Goal: Task Accomplishment & Management: Use online tool/utility

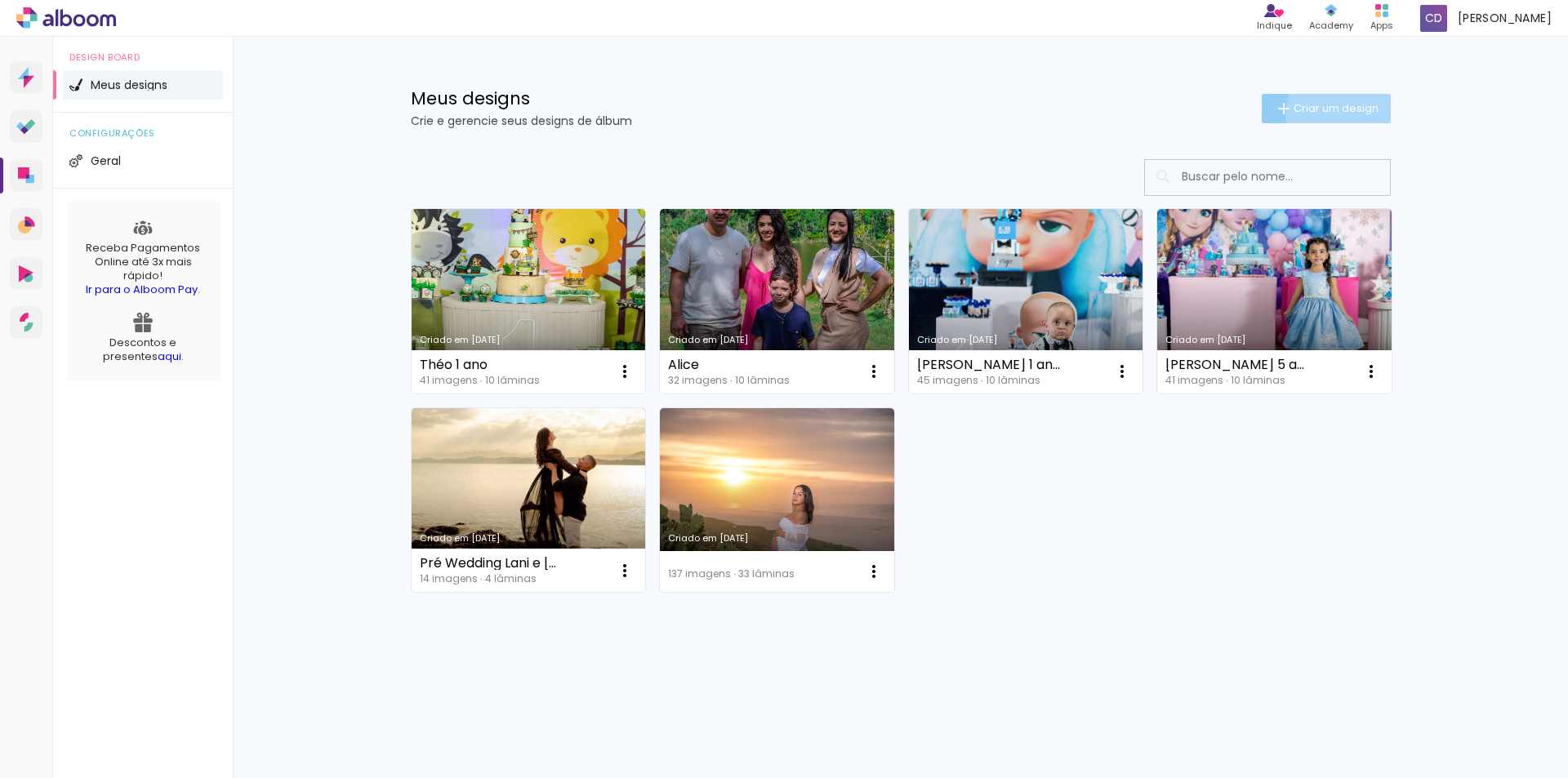
click at [1343, 116] on paper-button "Criar um design" at bounding box center [1326, 109] width 129 height 29
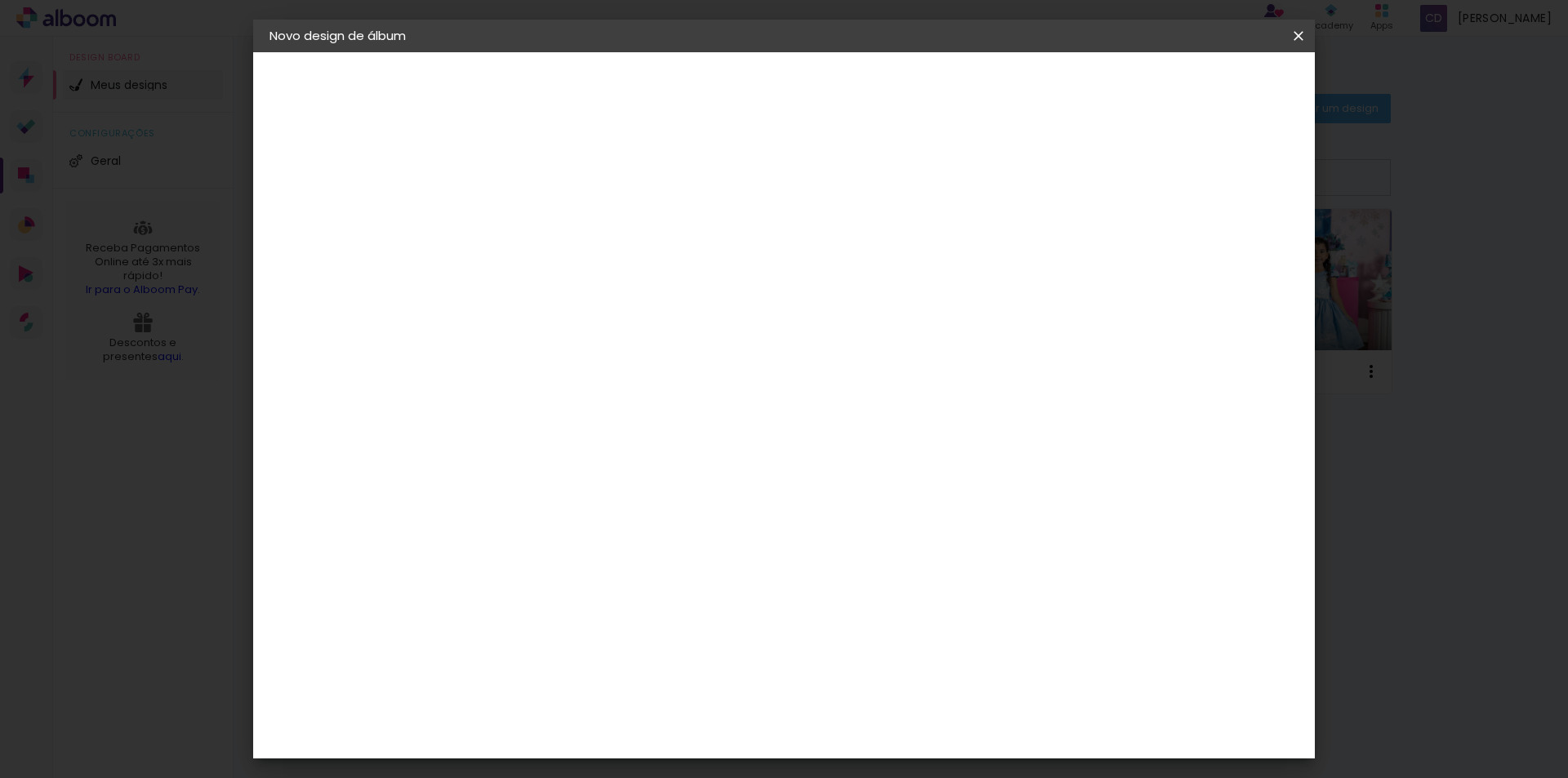
click at [536, 232] on div at bounding box center [536, 232] width 0 height 2
type input "[DATE][PERSON_NAME]"
type paper-input "[DATE][PERSON_NAME]"
drag, startPoint x: 1275, startPoint y: 71, endPoint x: 1270, endPoint y: 93, distance: 22.6
click at [0, 0] on header "Informações Dê um título ao seu álbum. Avançar" at bounding box center [0, 0] width 0 height 0
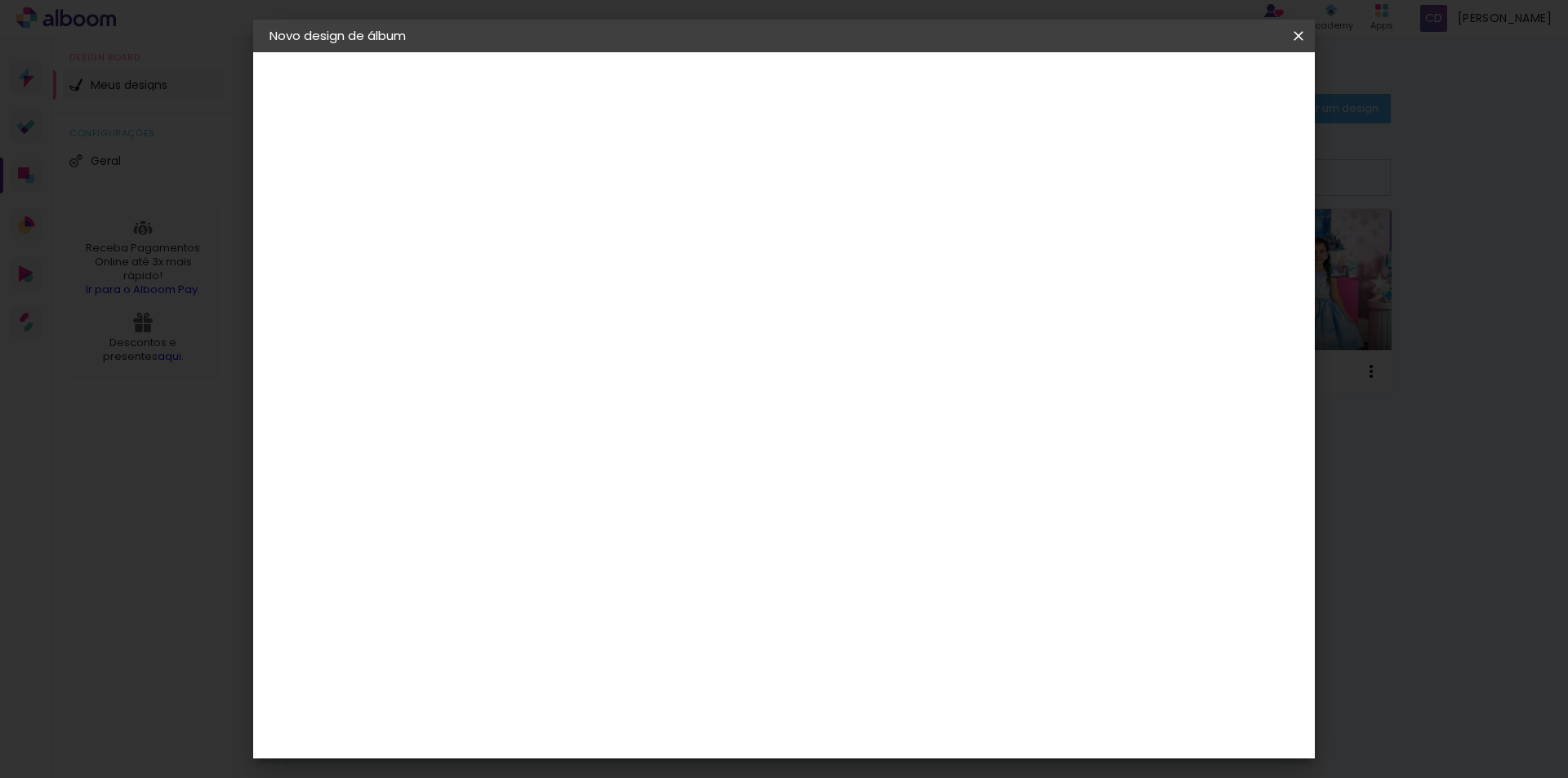
click at [0, 0] on slot "Avançar" at bounding box center [0, 0] width 0 height 0
click at [661, 314] on input at bounding box center [578, 311] width 165 height 20
type input "lui"
type paper-input "lui"
drag, startPoint x: 667, startPoint y: 393, endPoint x: 666, endPoint y: 370, distance: 23.0
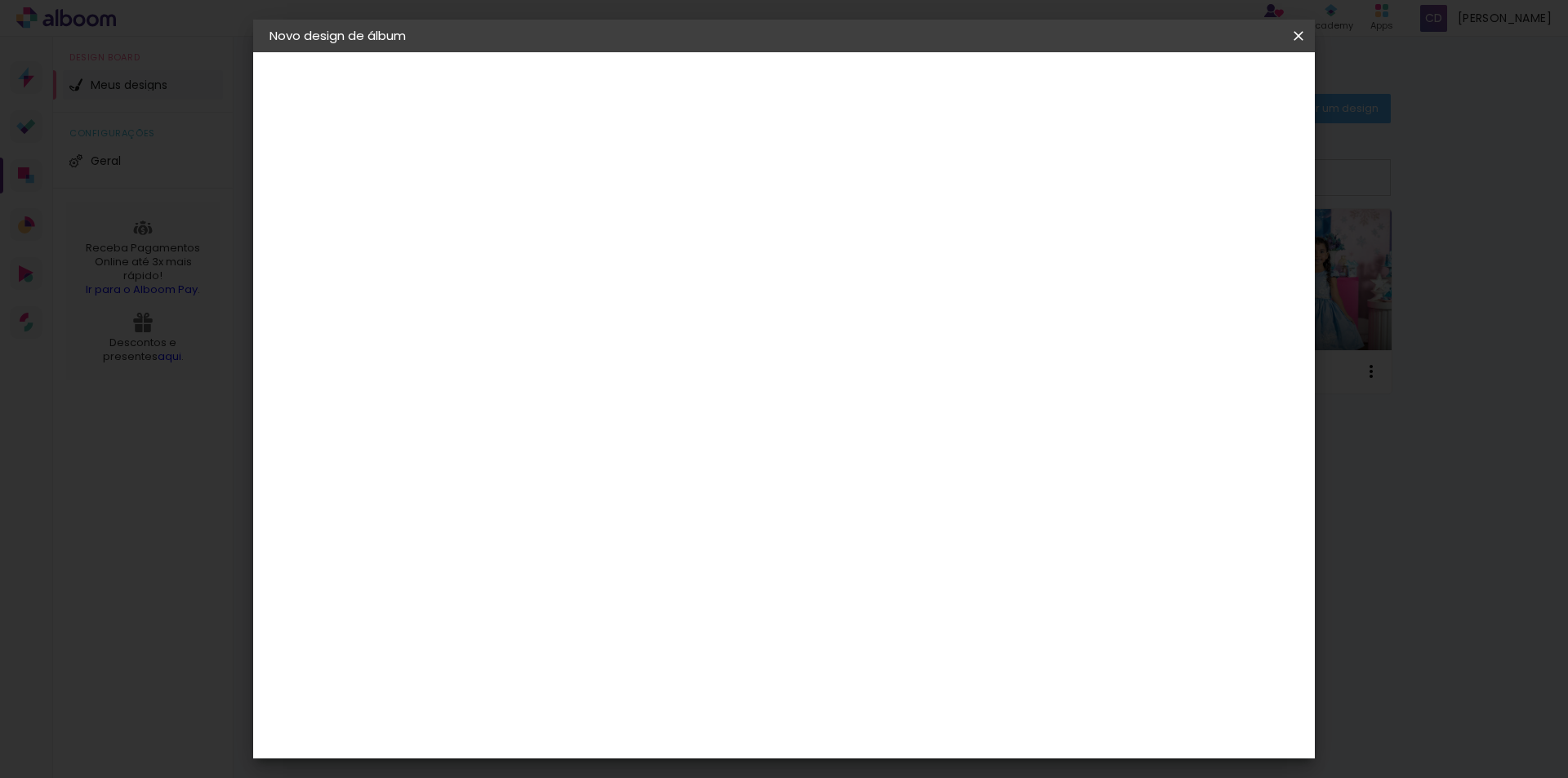
click at [666, 191] on div "Fornecedor Escolha um fornecedor ou avance com o tamanho livre. Voltar Avançar" at bounding box center [648, 121] width 366 height 139
click at [635, 370] on div "[PERSON_NAME]" at bounding box center [580, 370] width 109 height 13
click at [832, 191] on div "Fornecedor Escolha um fornecedor ou avance com o tamanho livre. Voltar Avançar" at bounding box center [648, 121] width 366 height 139
click at [806, 72] on paper-button "Avançar" at bounding box center [766, 86] width 80 height 28
click at [600, 274] on input "text" at bounding box center [568, 285] width 64 height 25
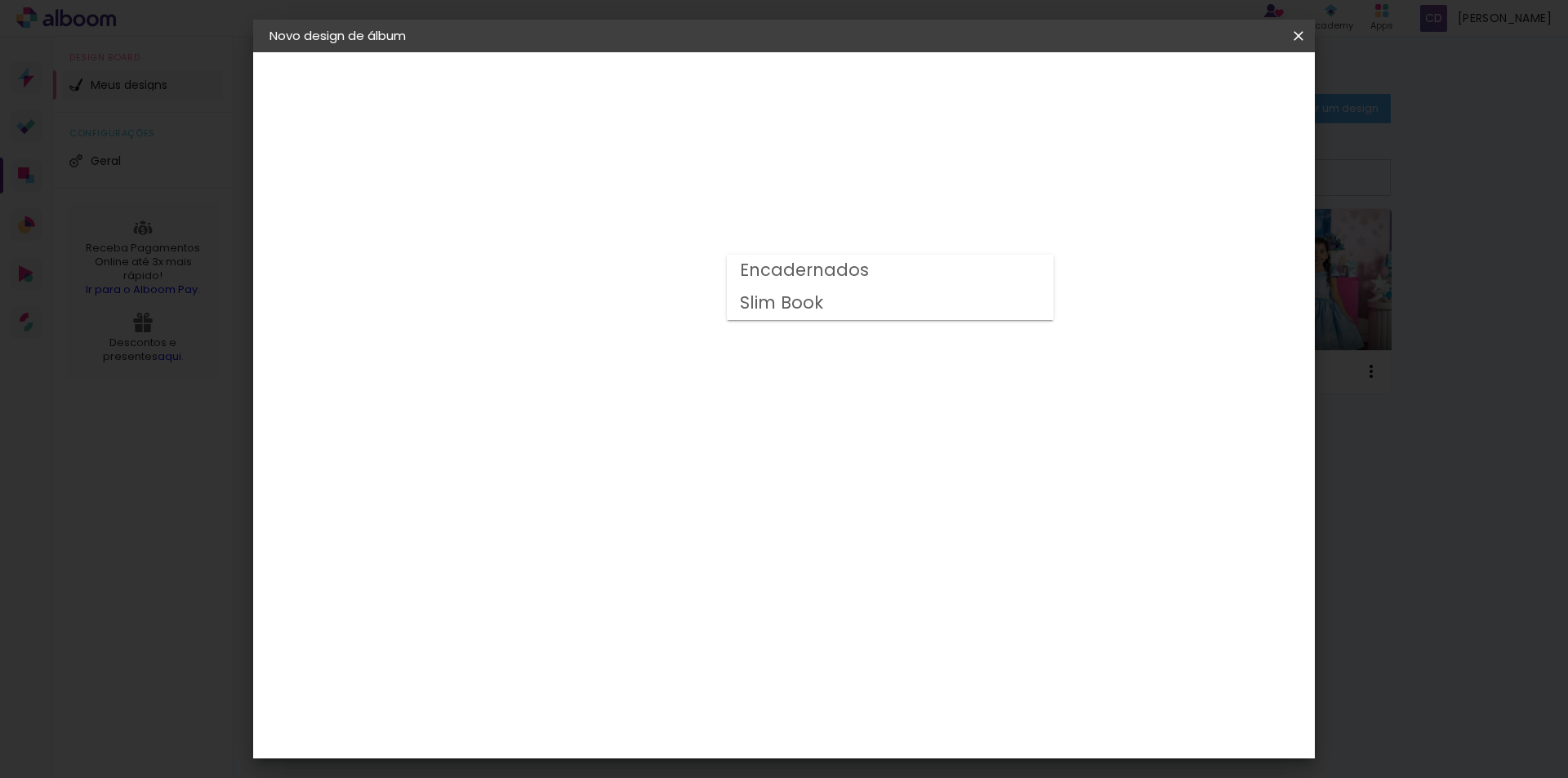
click at [0, 0] on slot "Slim Book" at bounding box center [0, 0] width 0 height 0
type input "Slim Book"
click at [646, 689] on span "20 x 40" at bounding box center [609, 706] width 76 height 34
click at [827, 105] on header "Modelo Escolha o modelo do álbum. Voltar Avançar" at bounding box center [646, 100] width 362 height 97
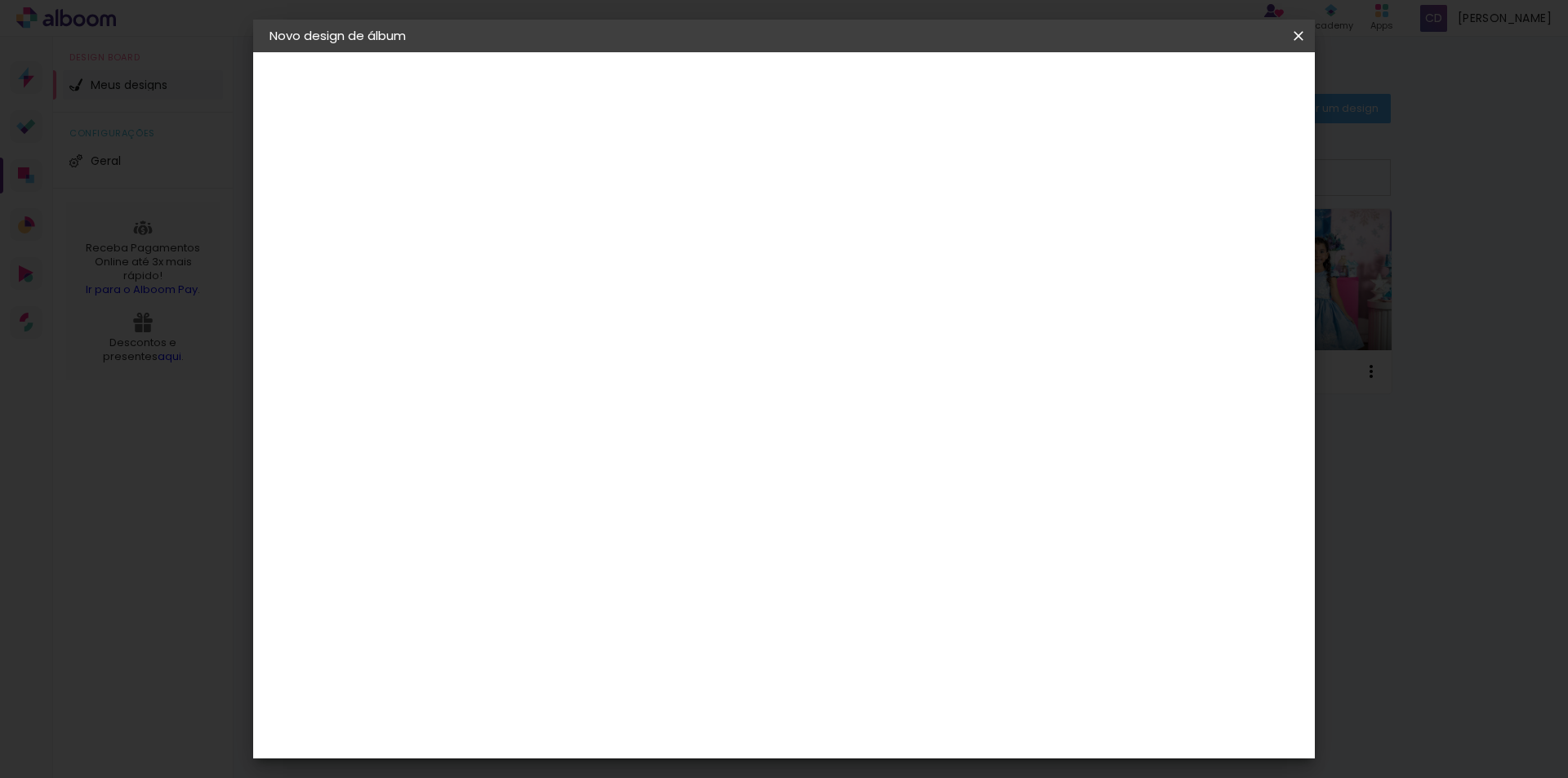
click at [0, 0] on slot "Avançar" at bounding box center [0, 0] width 0 height 0
click at [1196, 91] on span "Iniciar design" at bounding box center [1159, 87] width 74 height 12
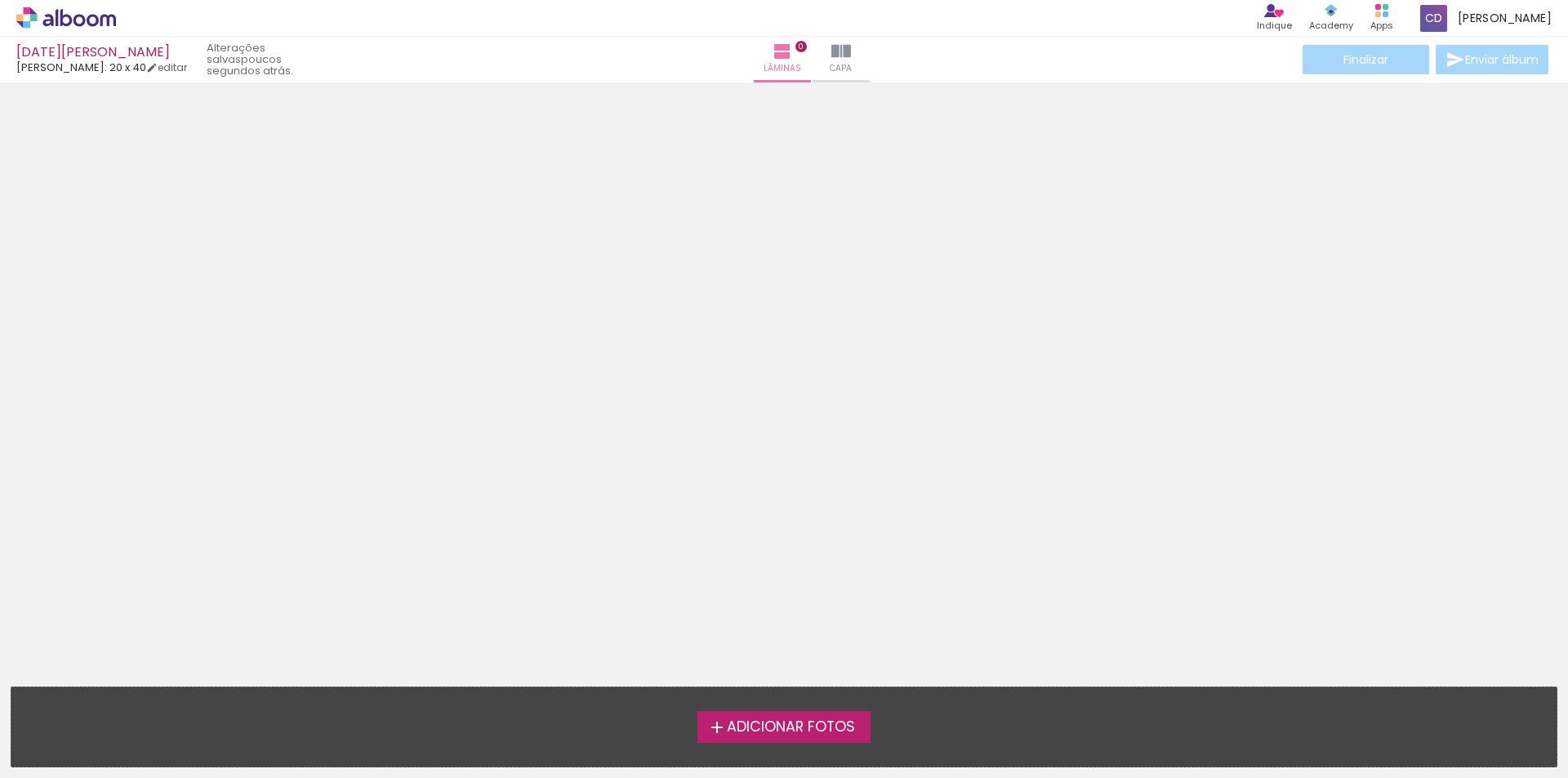
click at [733, 724] on span "Adicionar Fotos" at bounding box center [790, 727] width 128 height 14
click at [0, 0] on input "file" at bounding box center [0, 0] width 0 height 0
